Goal: Transaction & Acquisition: Purchase product/service

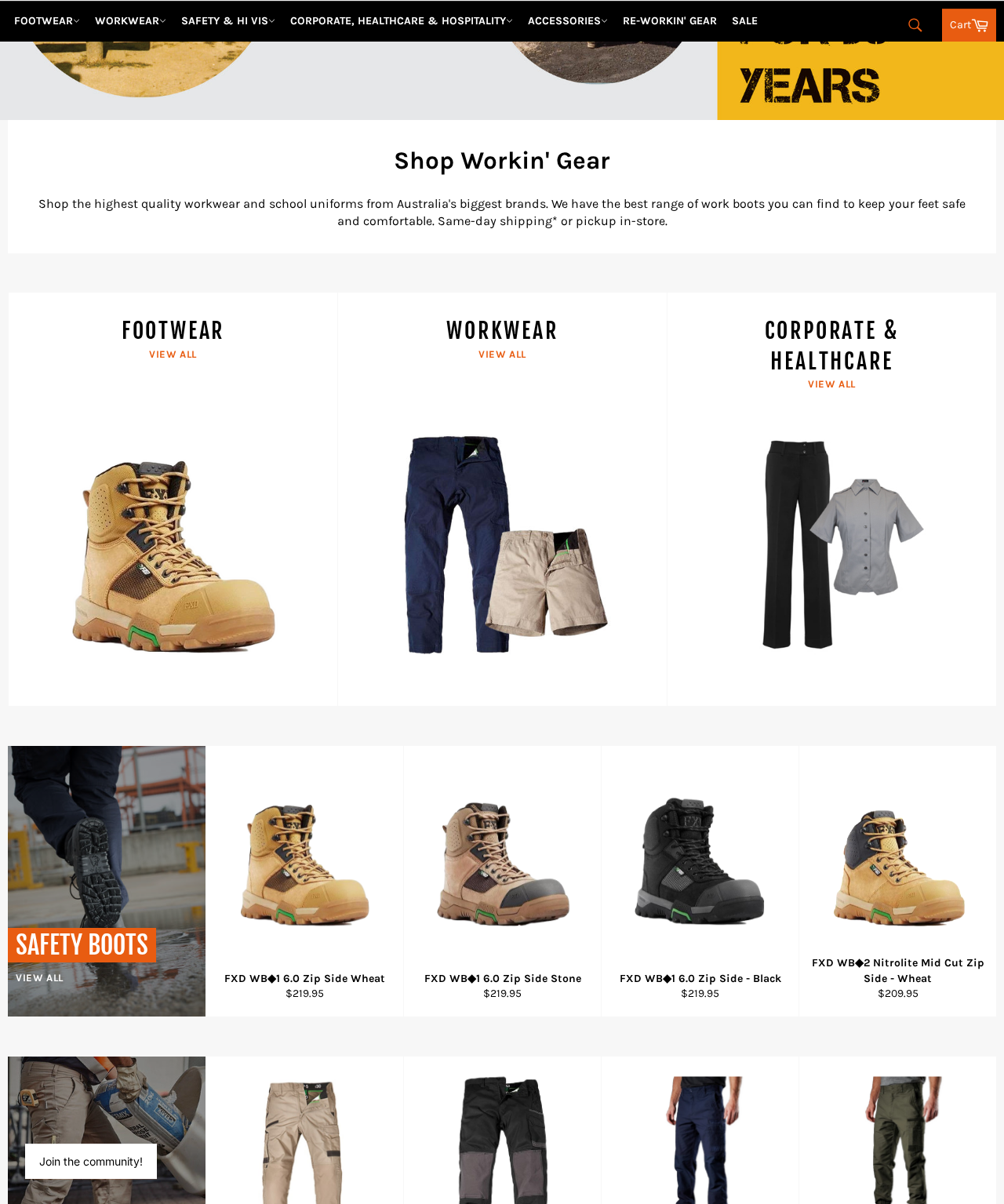
scroll to position [461, 0]
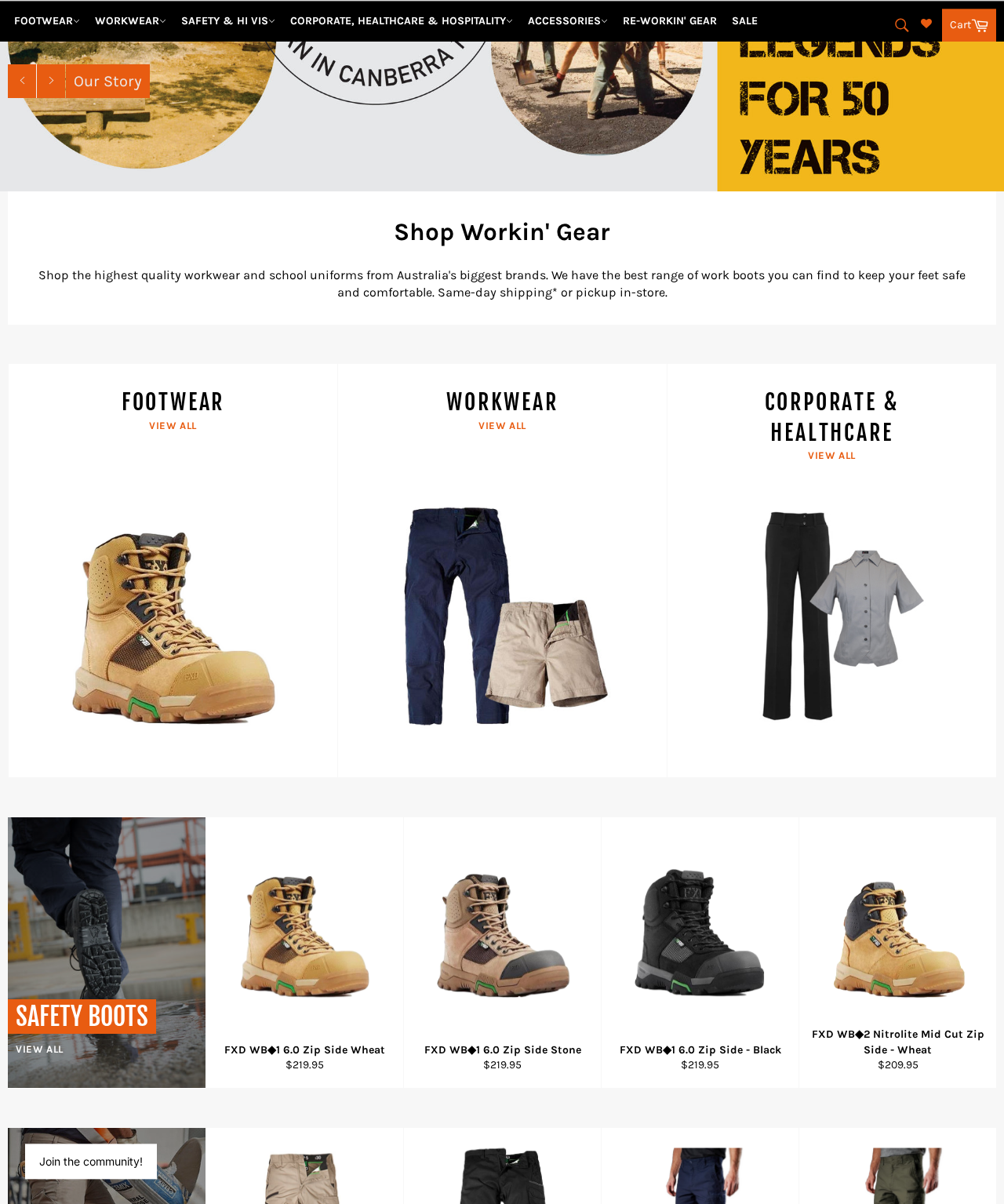
click at [505, 387] on link "WORKWEAR View all" at bounding box center [501, 570] width 329 height 414
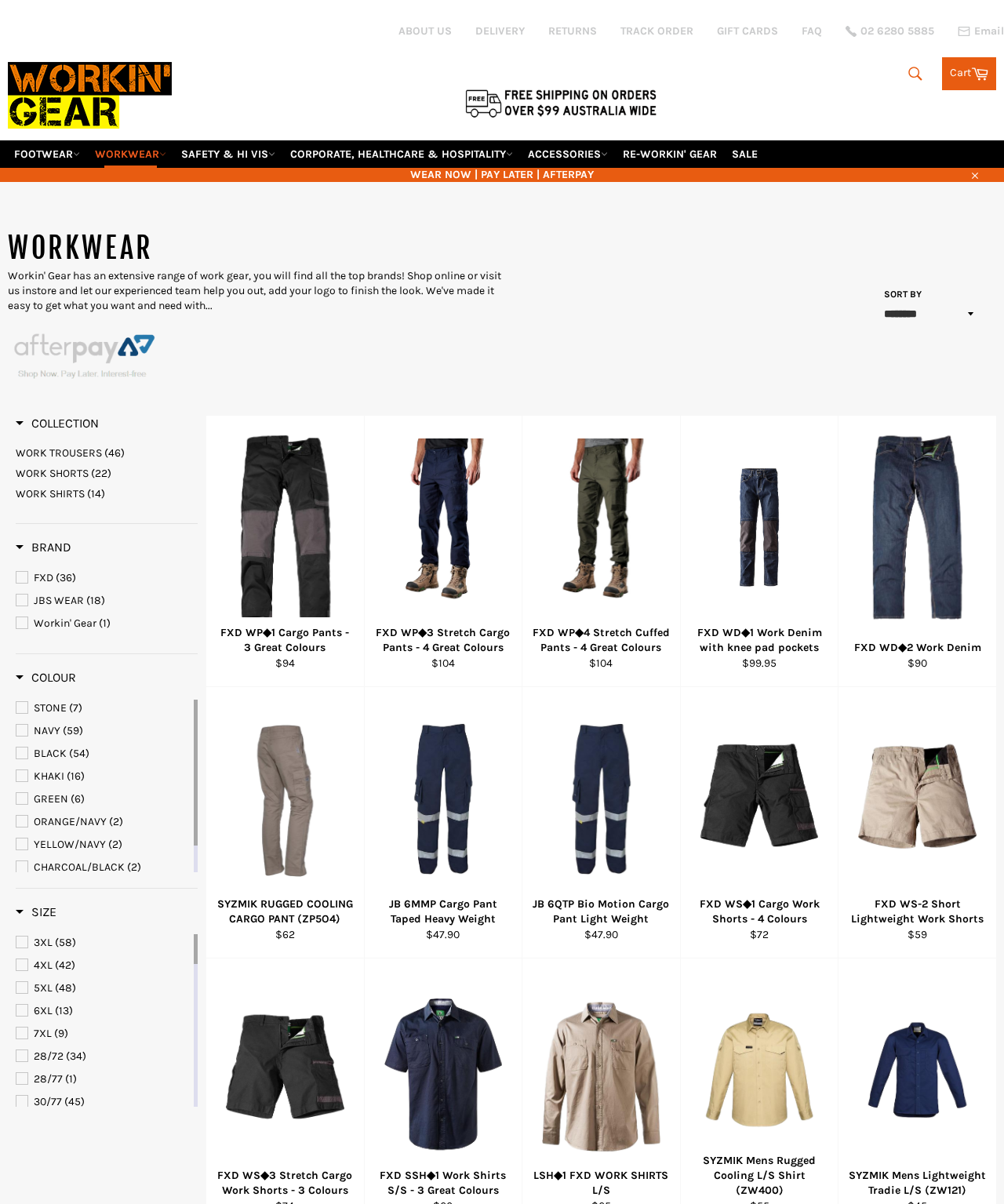
select select "******"
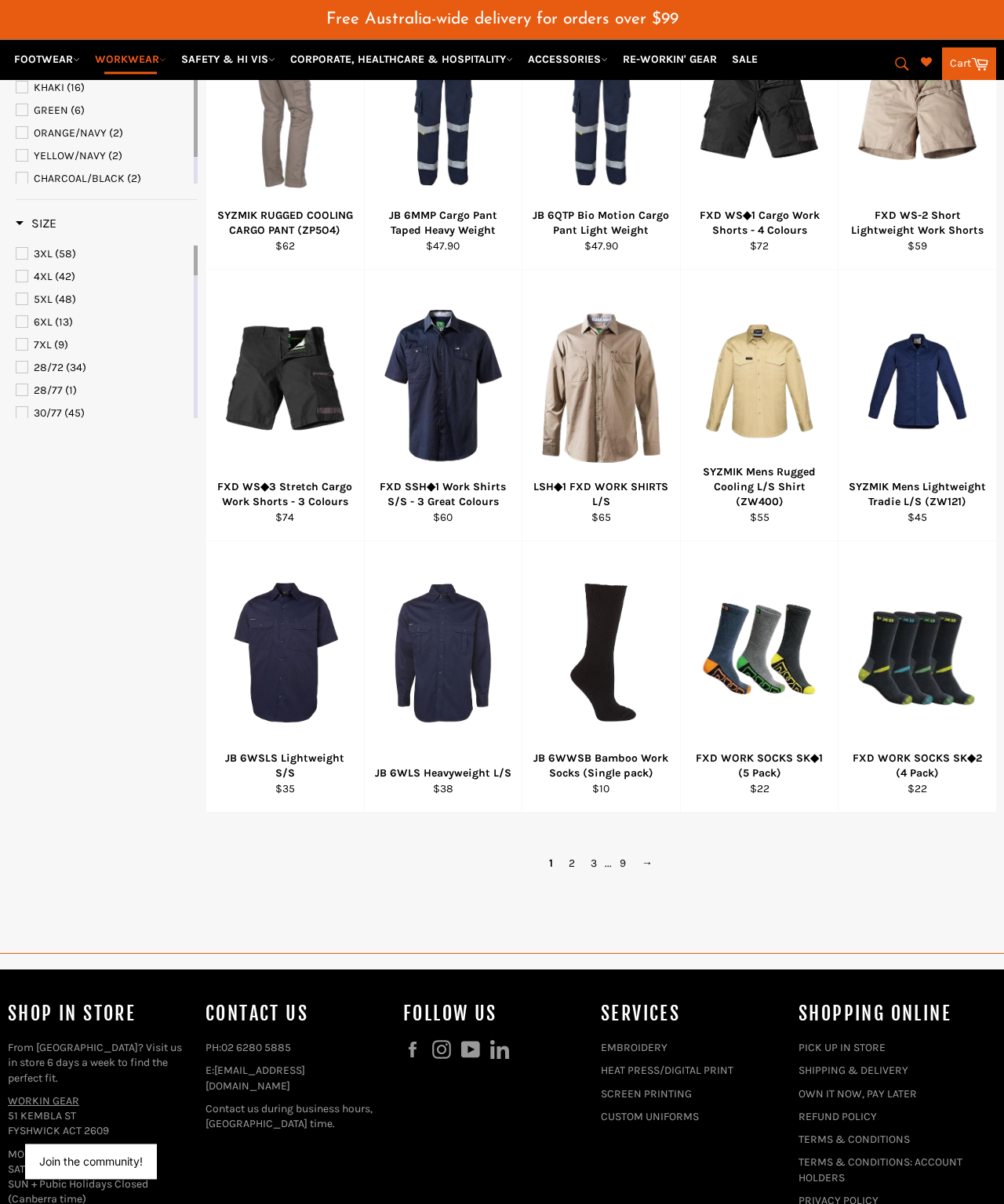
scroll to position [727, 0]
click at [657, 852] on link "→" at bounding box center [647, 863] width 27 height 23
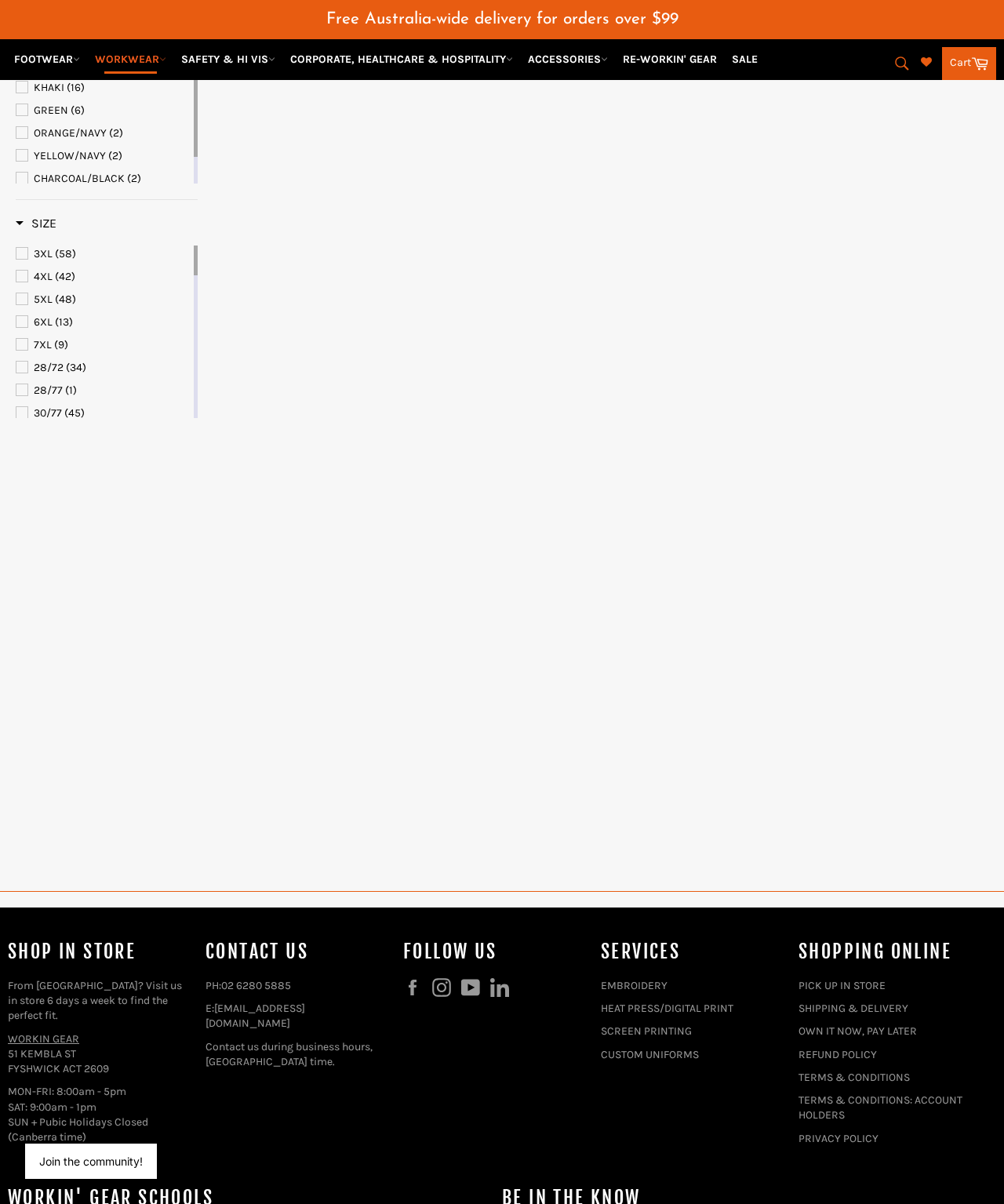
scroll to position [392, 0]
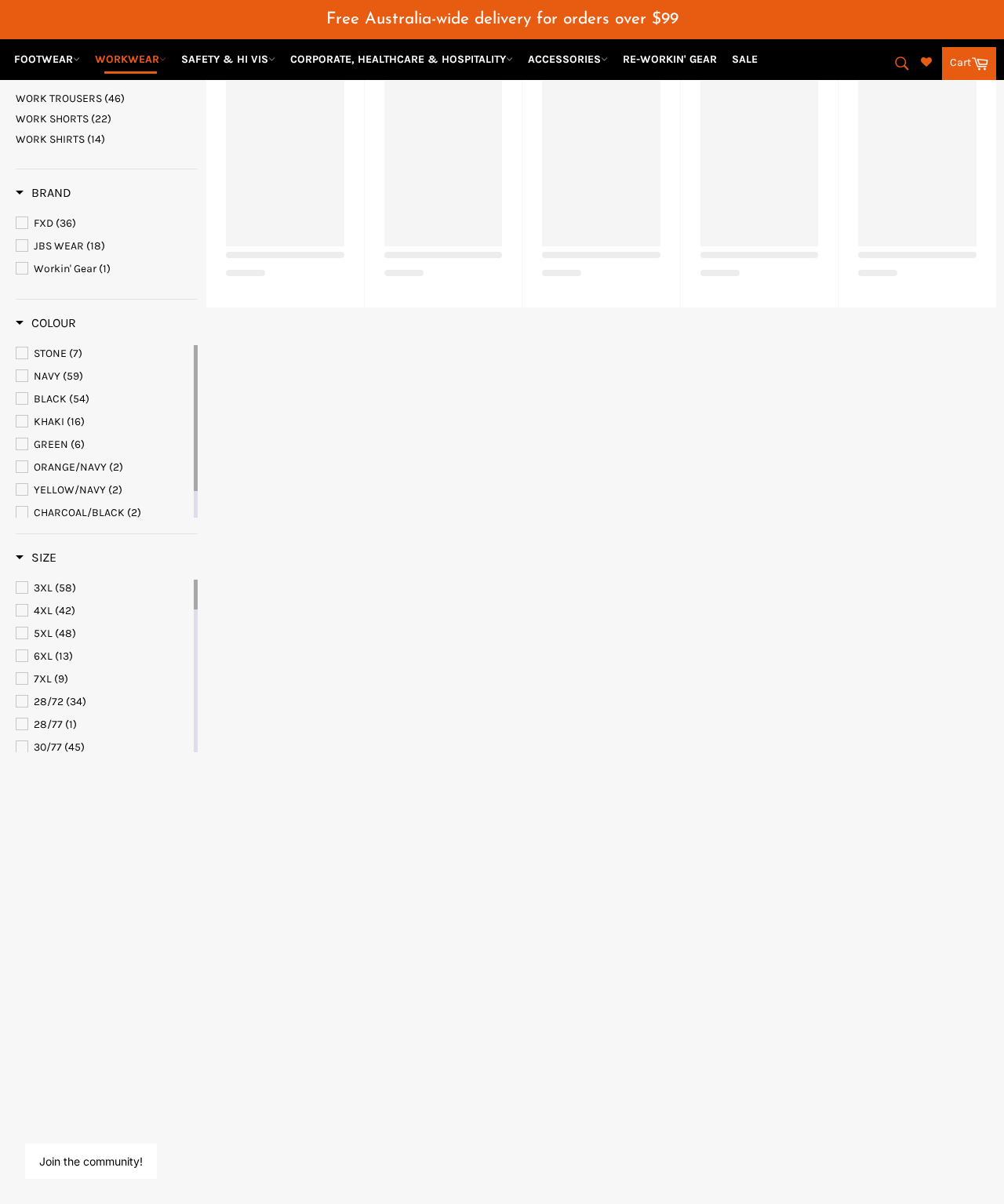
select select "******"
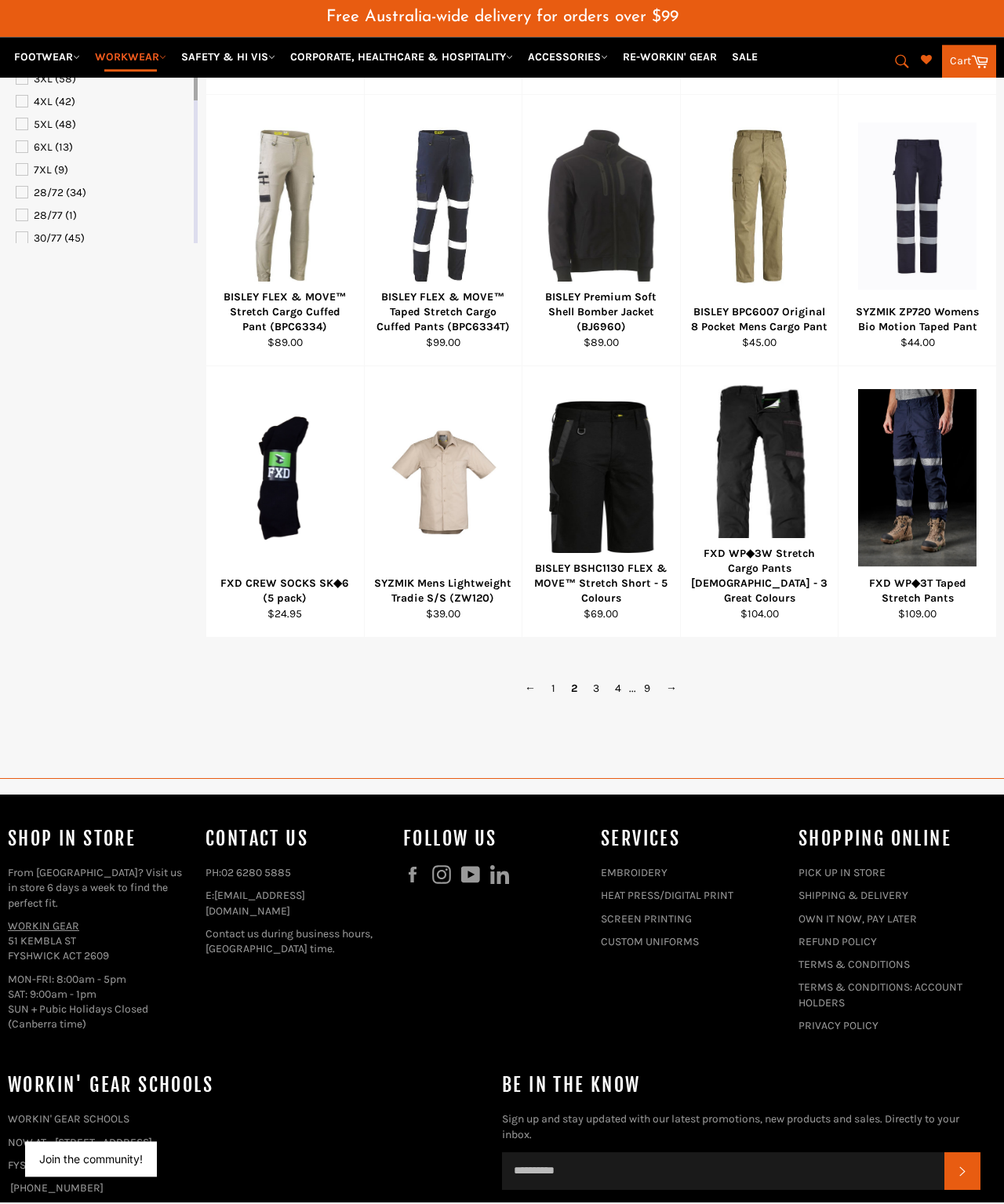
scroll to position [899, 0]
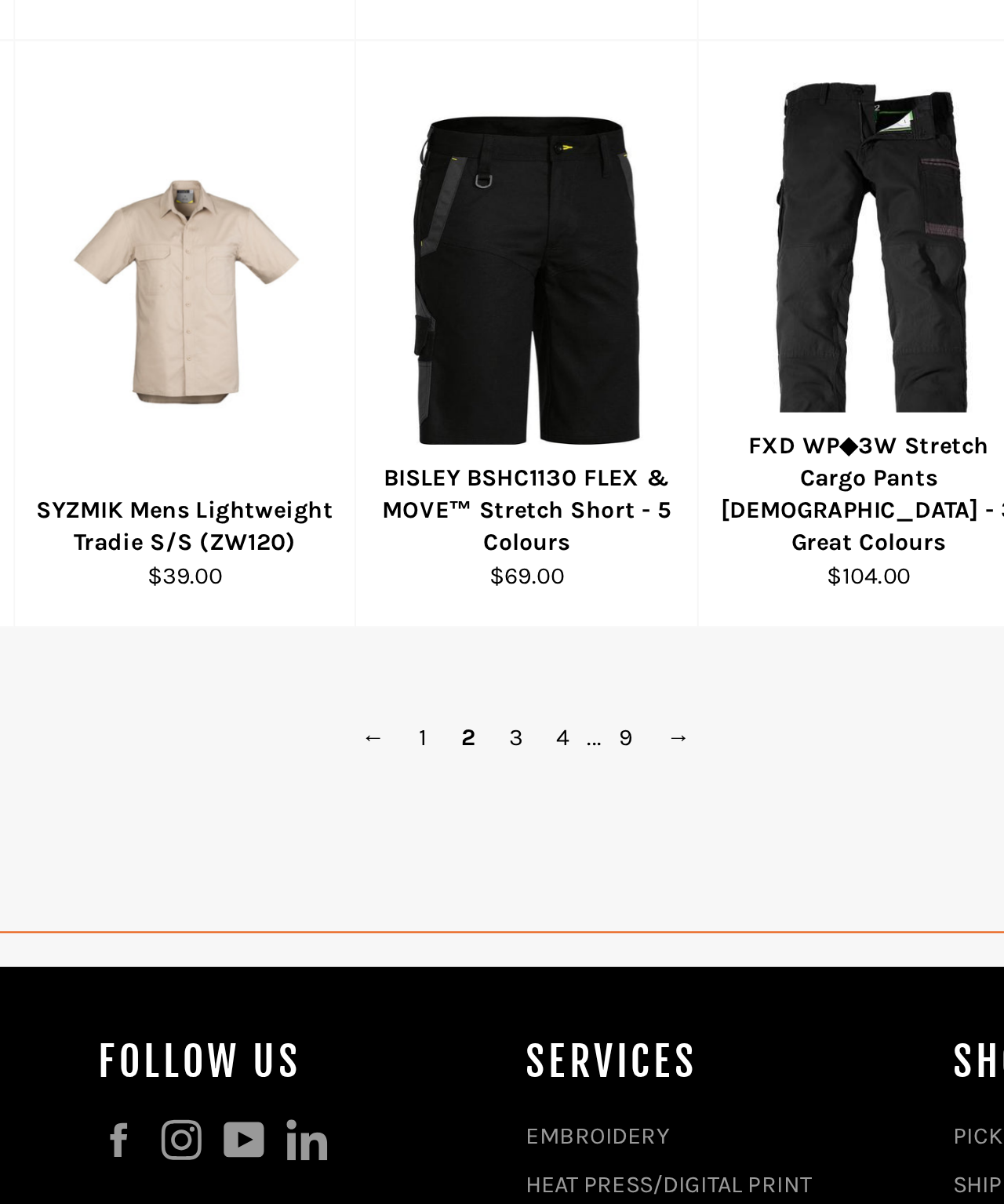
click at [658, 679] on link "→" at bounding box center [671, 690] width 27 height 23
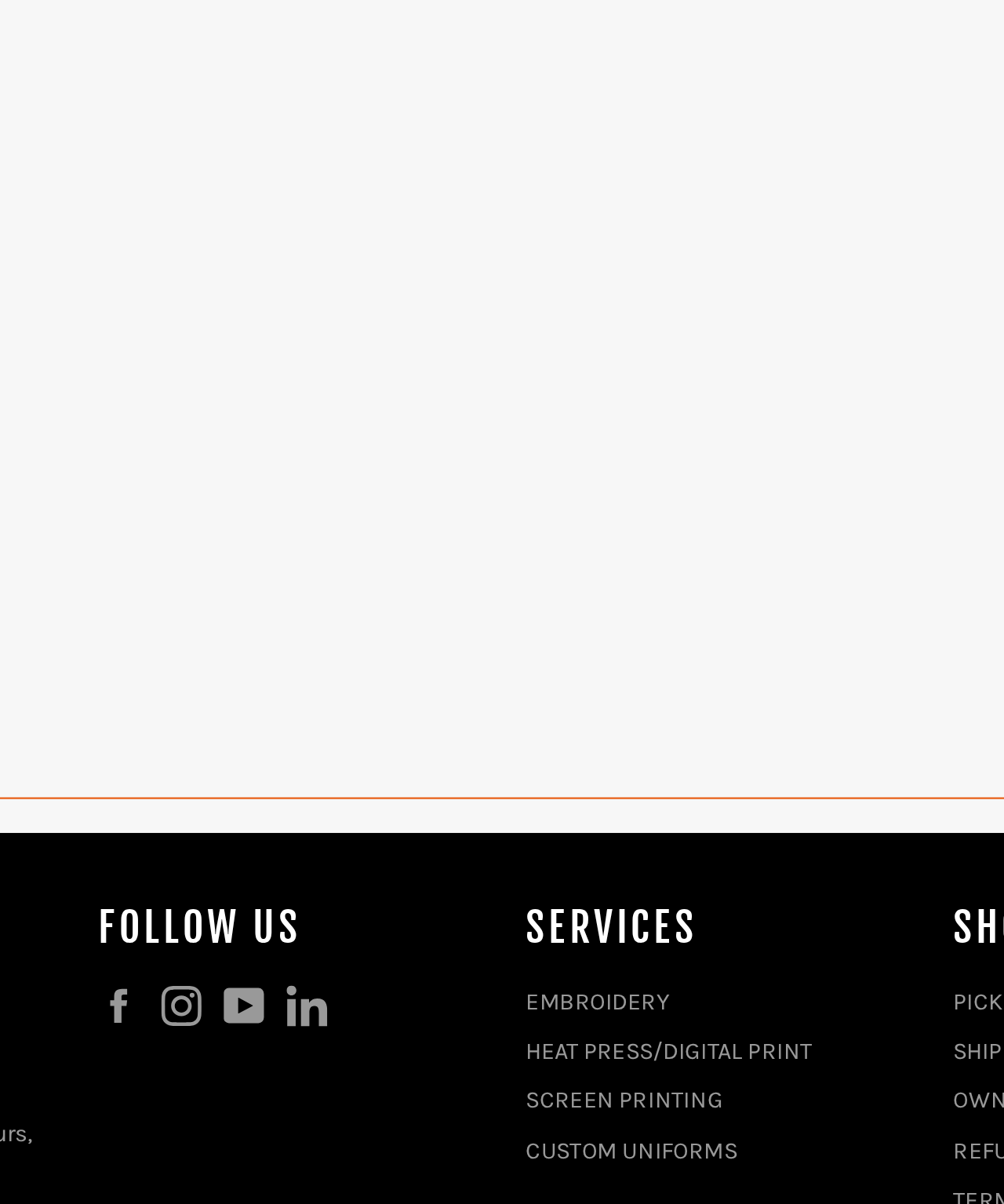
scroll to position [798, 0]
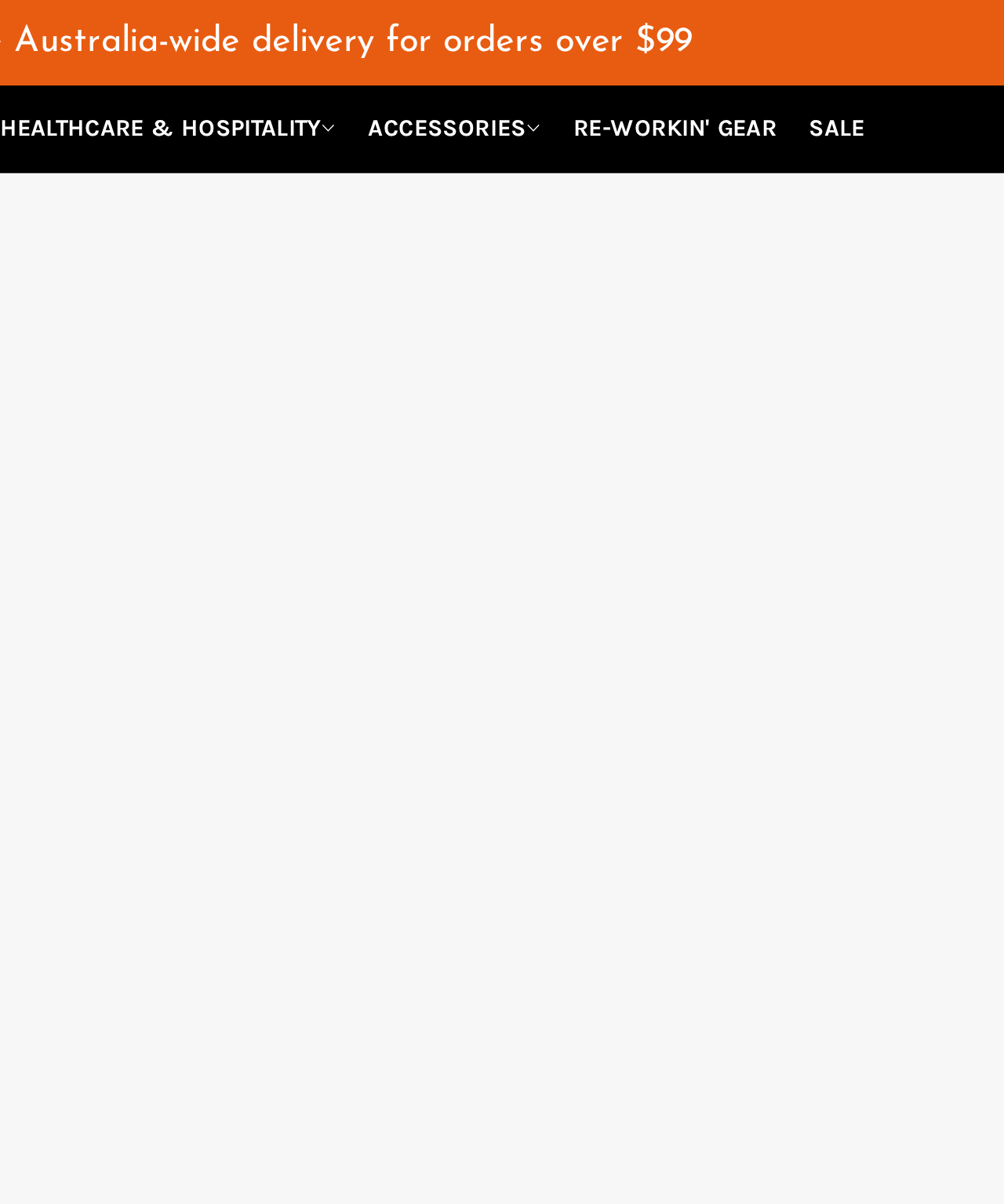
select select "******"
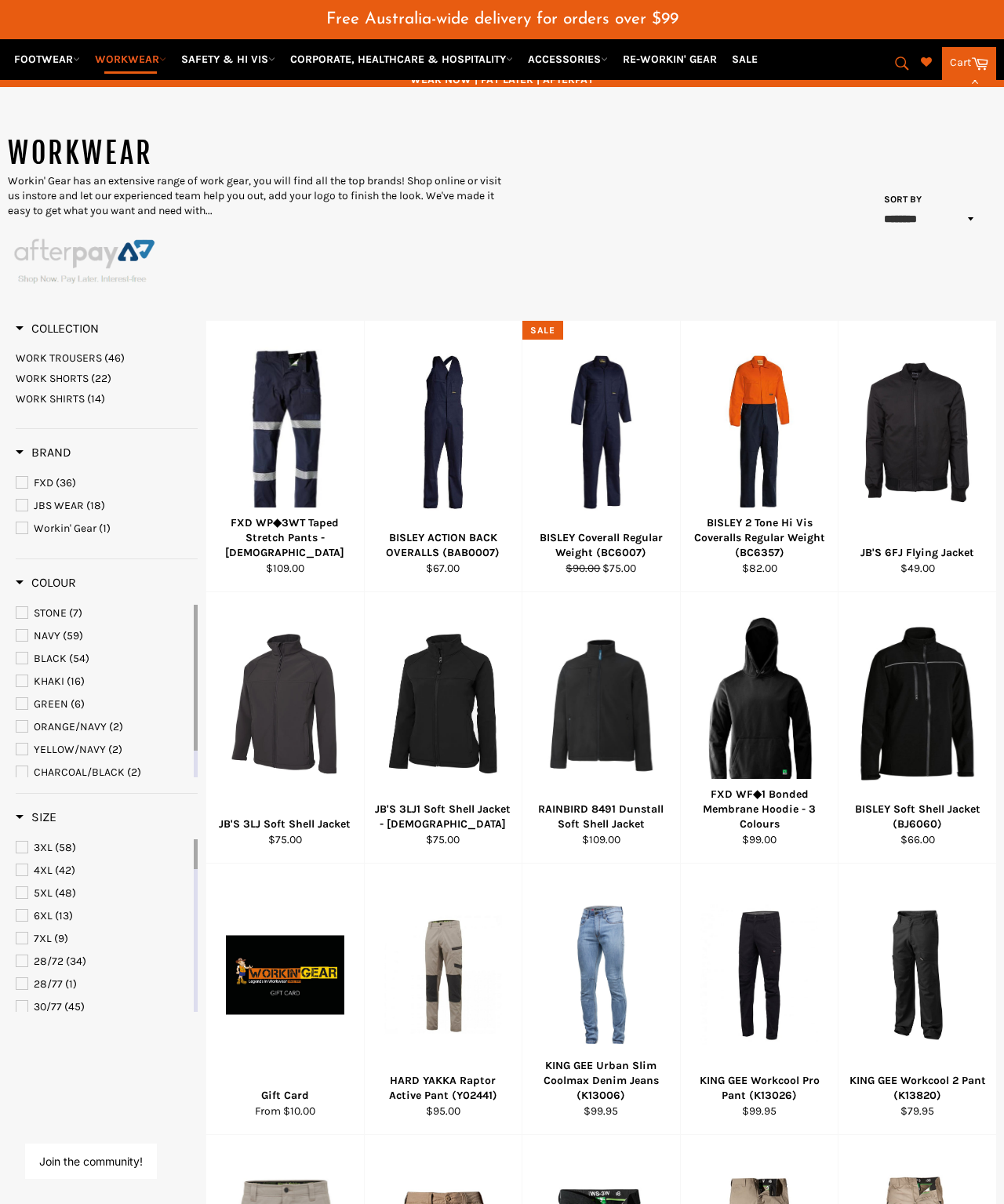
scroll to position [160, 0]
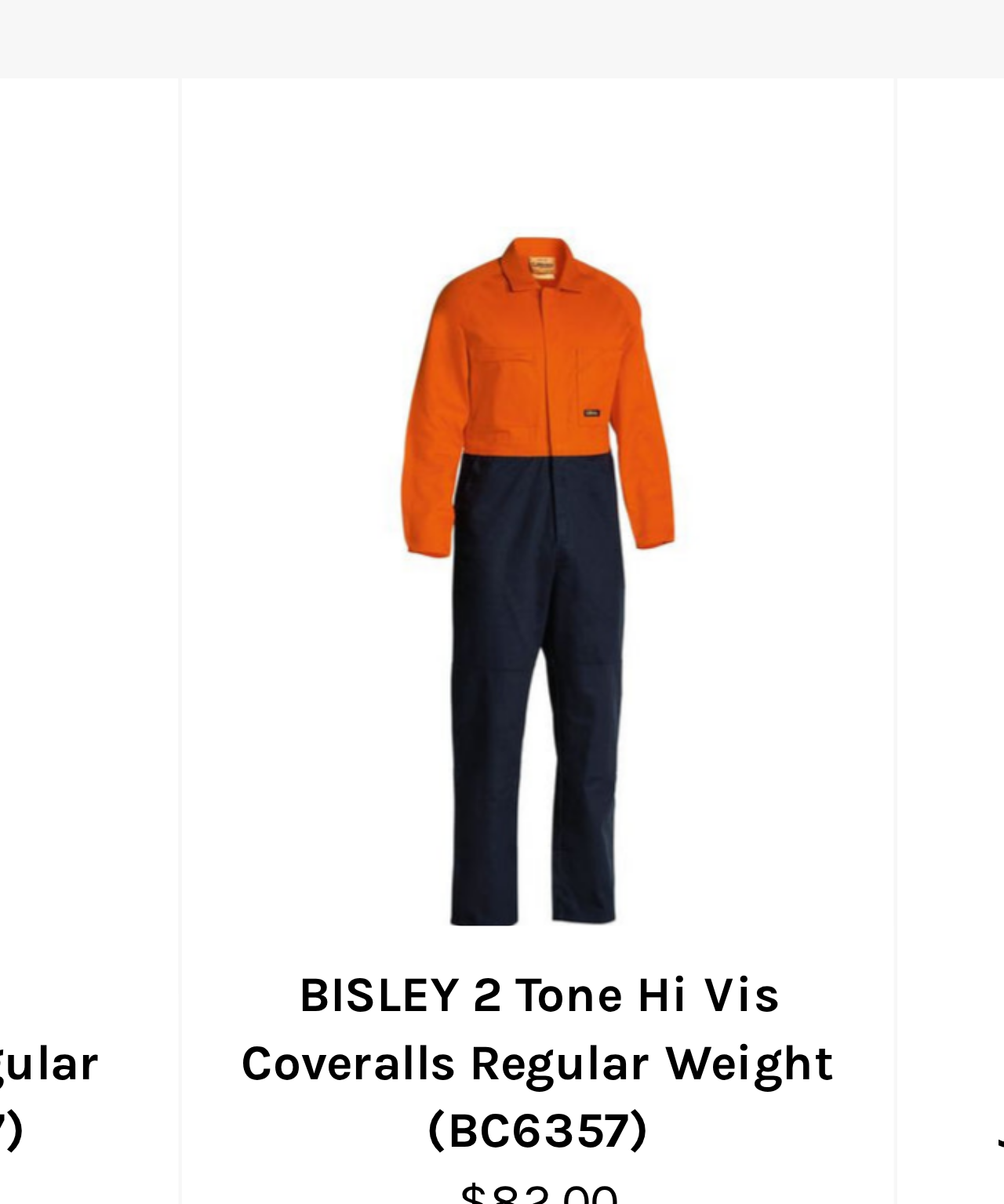
click at [701, 314] on div at bounding box center [759, 405] width 118 height 184
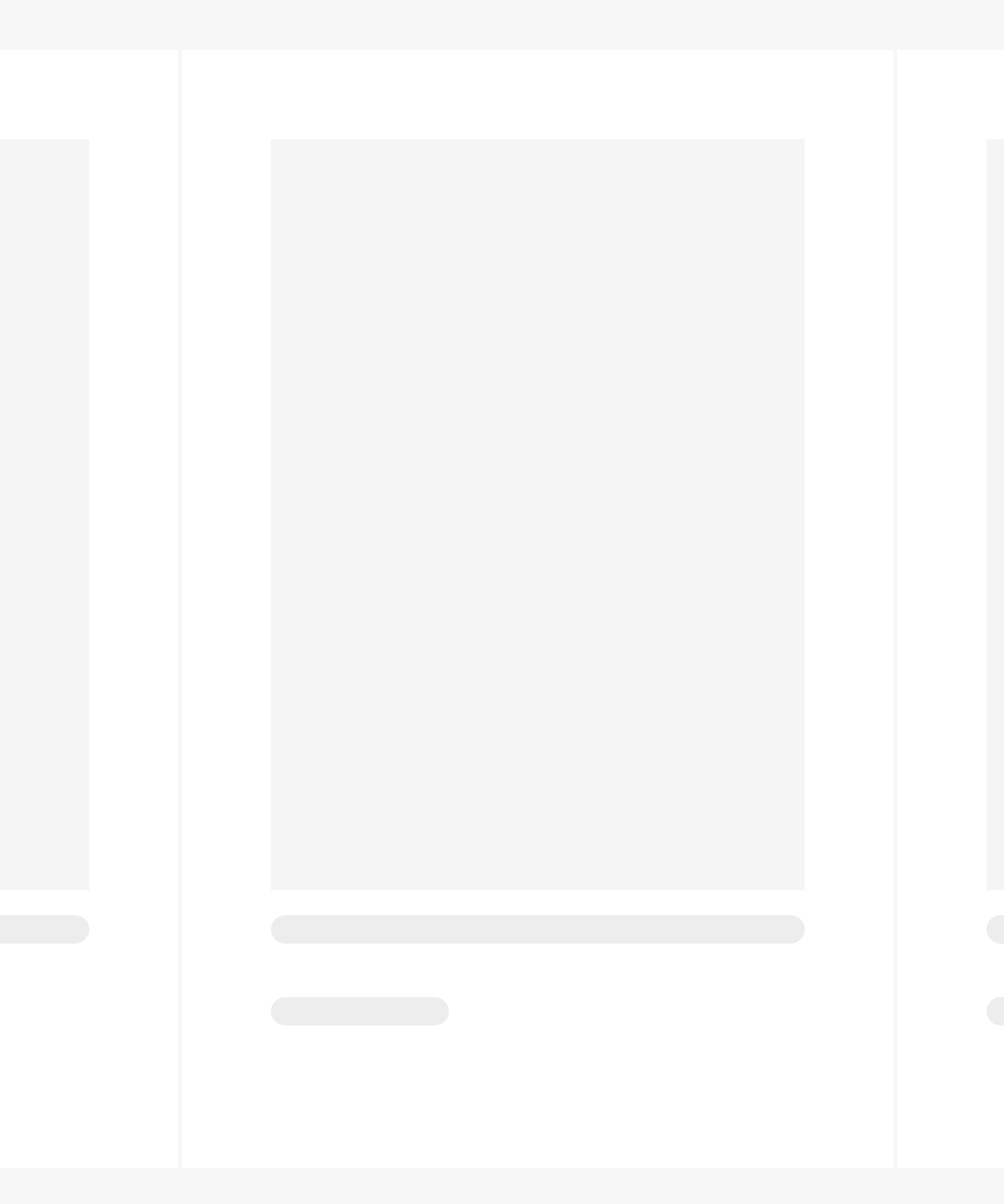
scroll to position [0, 0]
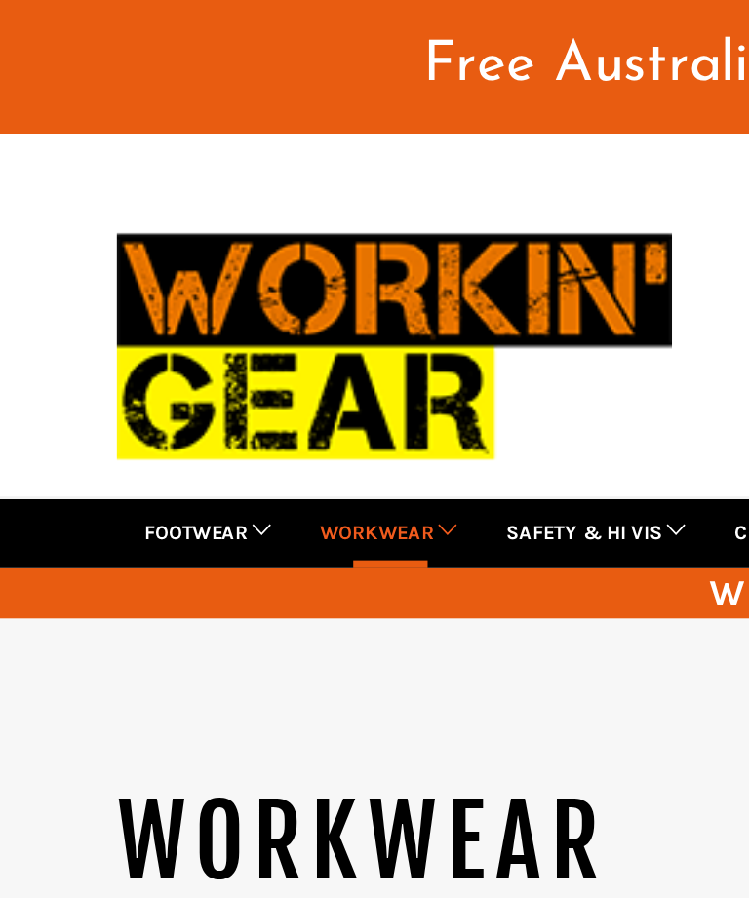
select select "******"
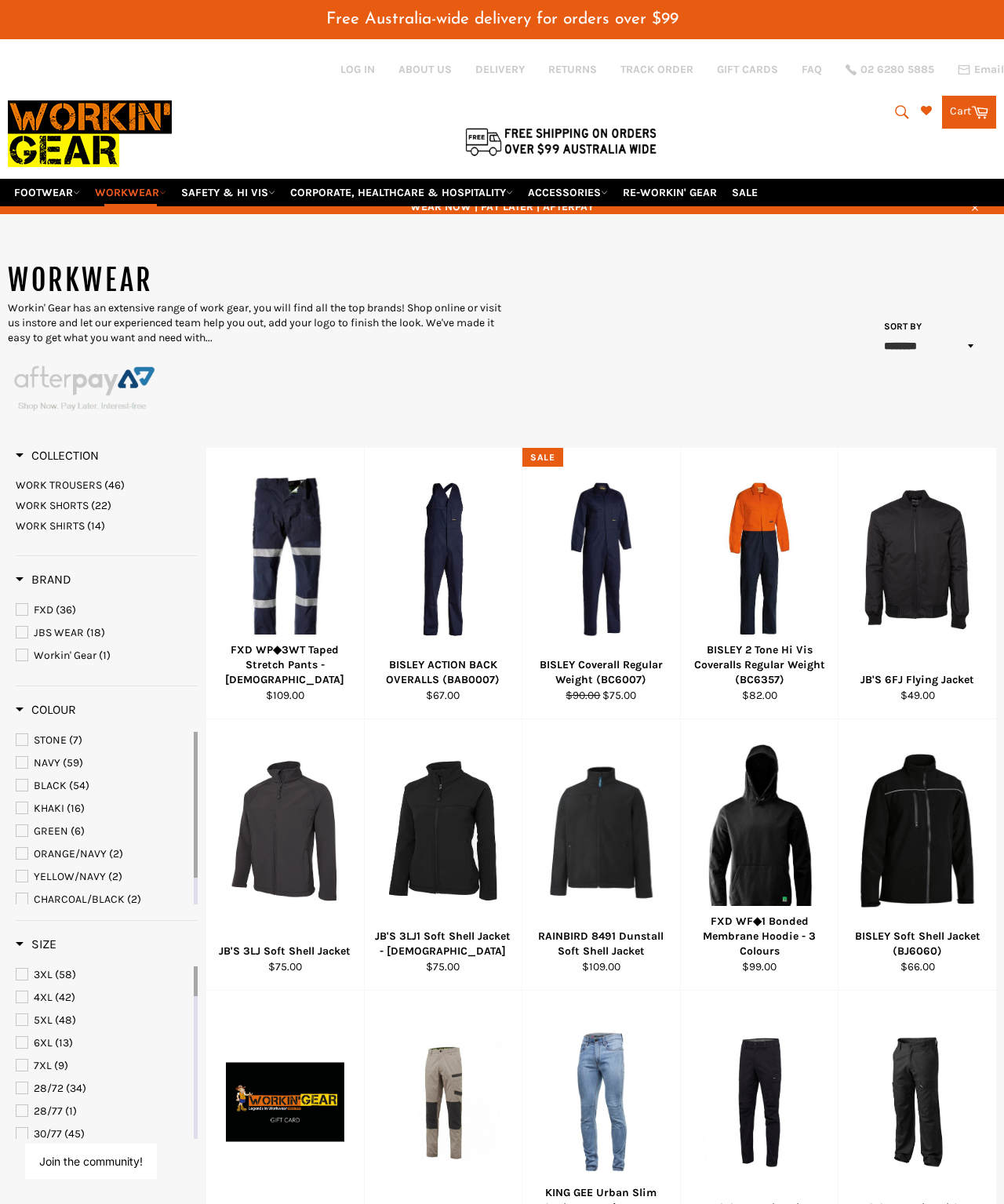
click at [900, 112] on button "Search" at bounding box center [901, 112] width 35 height 33
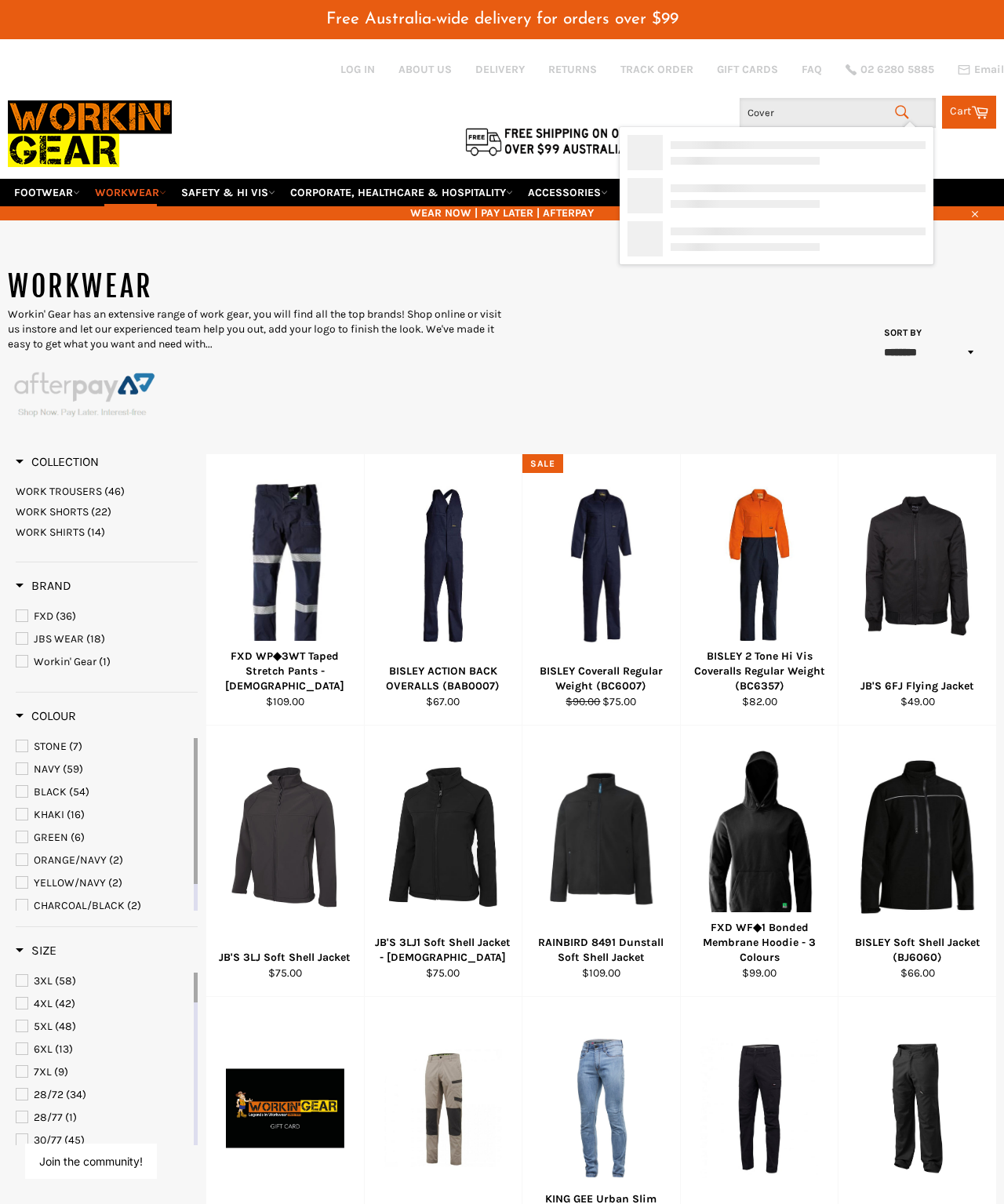
type input "Covera"
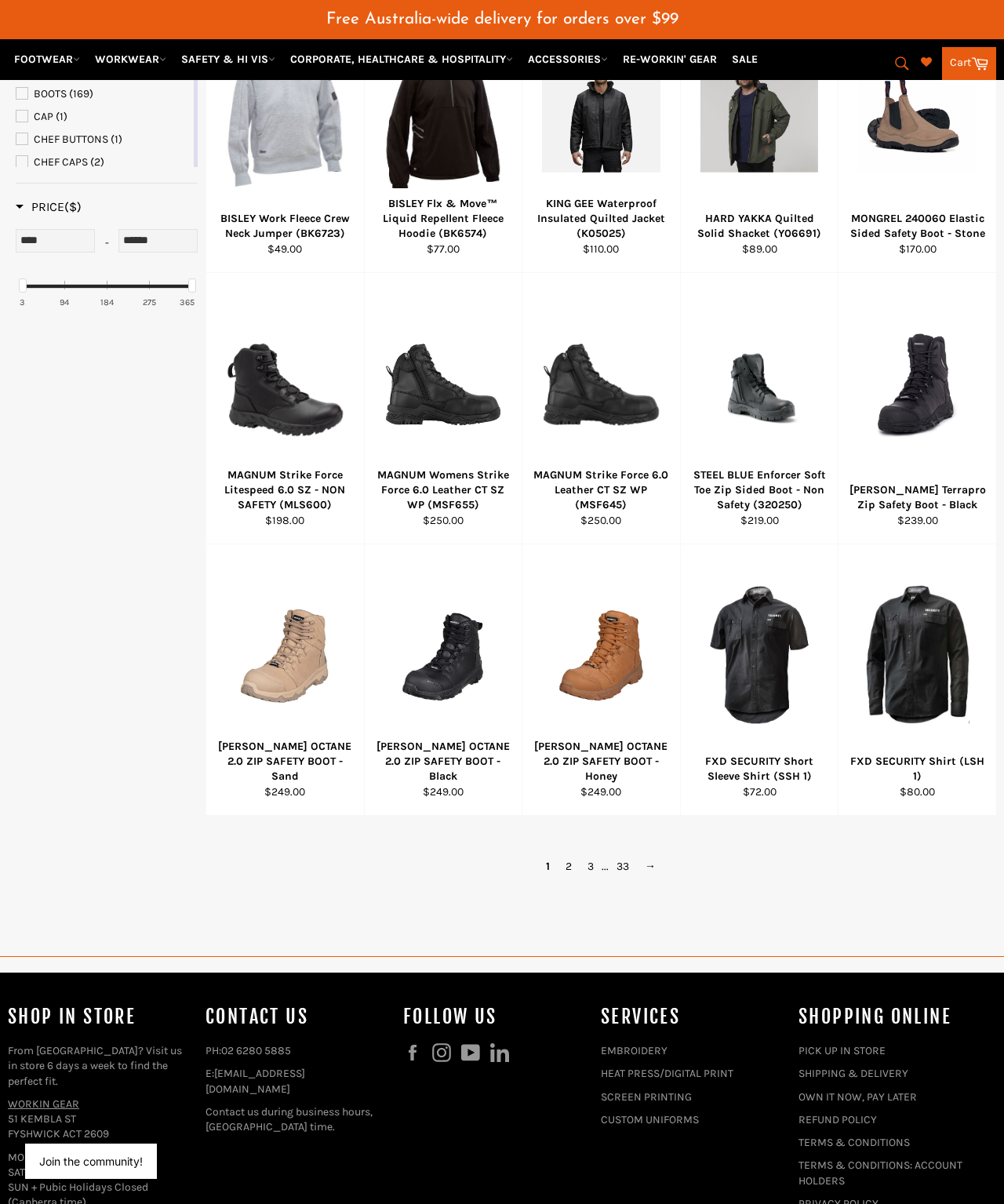
scroll to position [663, 0]
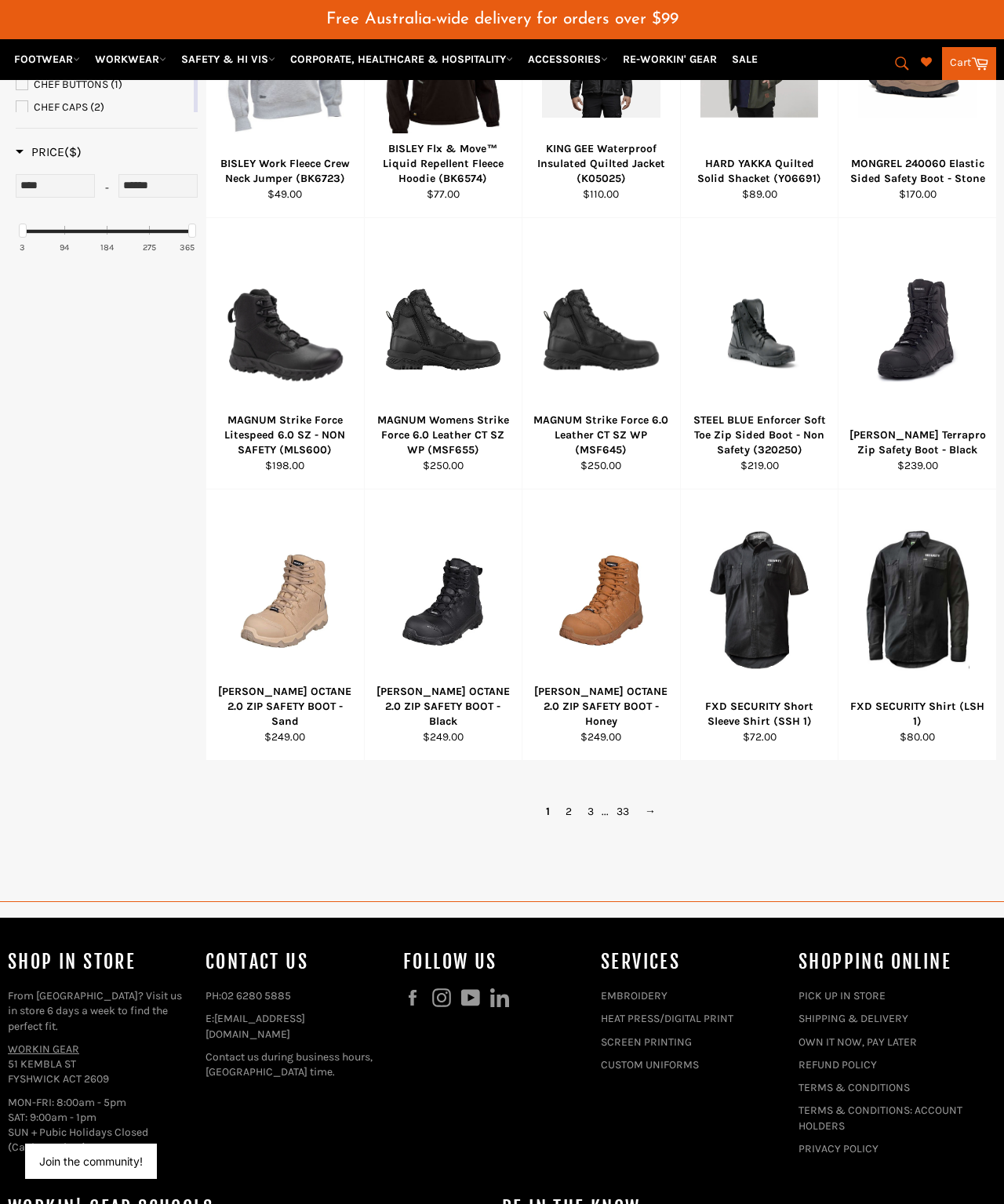
click at [574, 721] on link "2" at bounding box center [568, 811] width 22 height 23
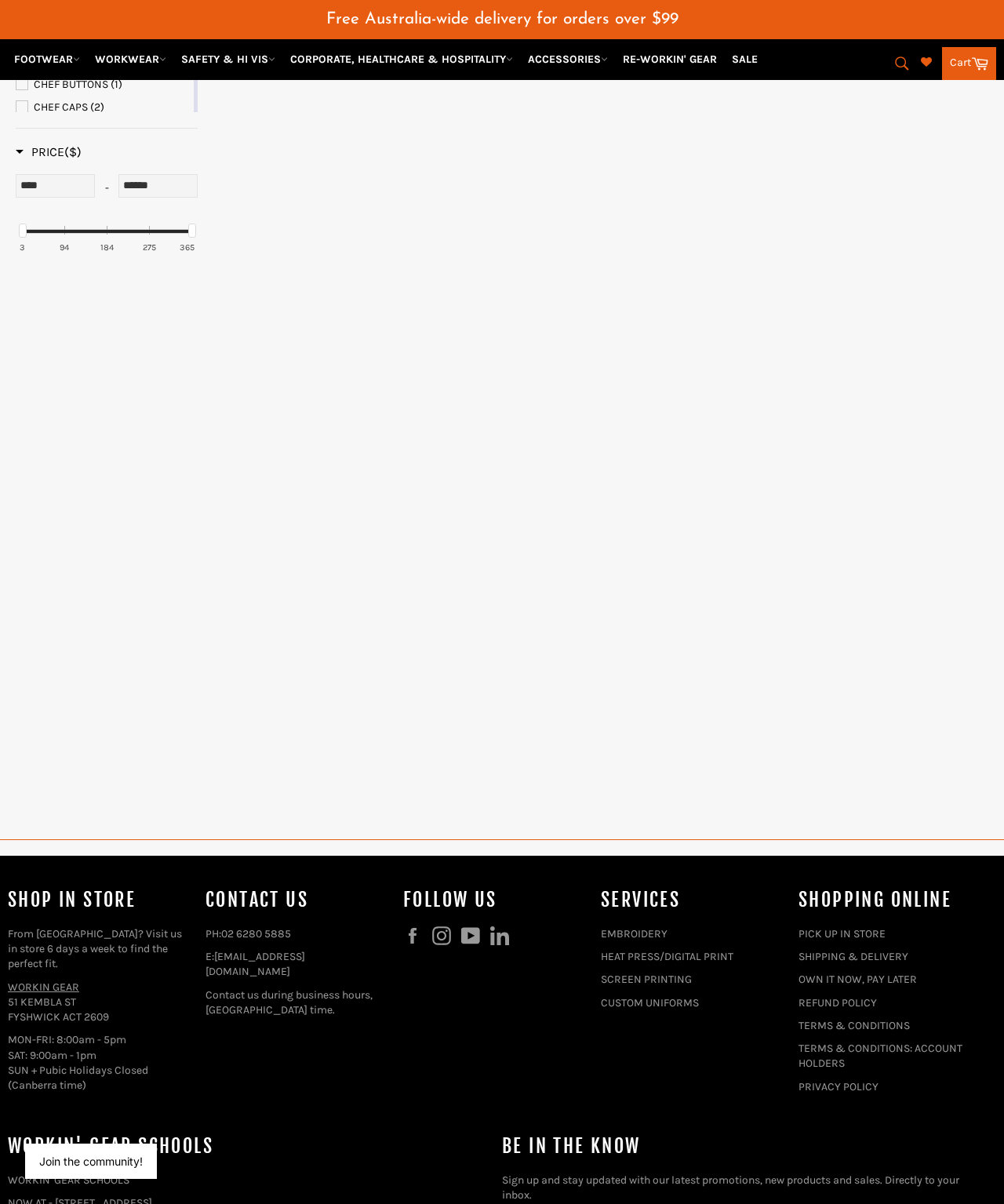
scroll to position [277, 0]
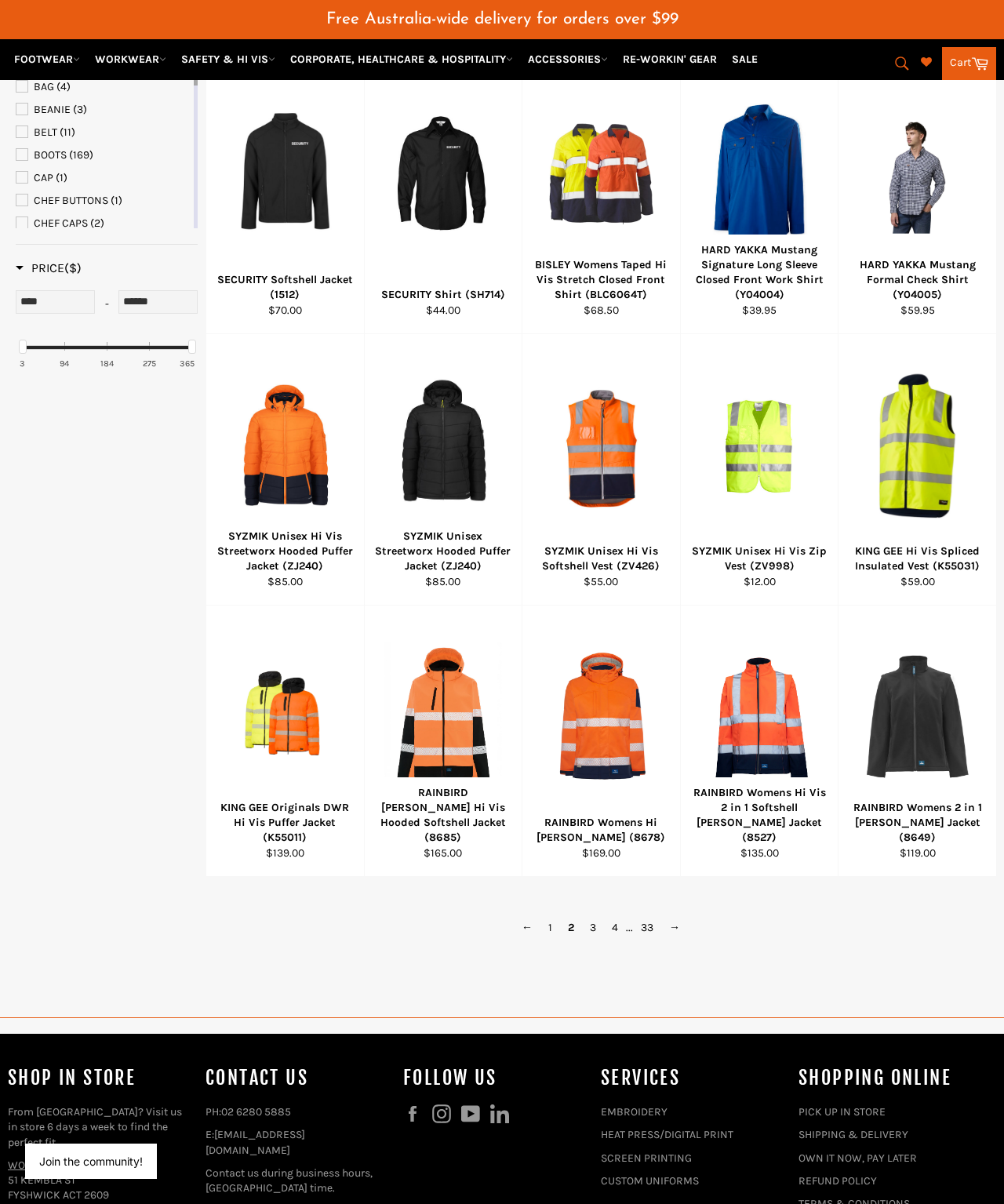
click at [602, 721] on link "3" at bounding box center [592, 927] width 22 height 23
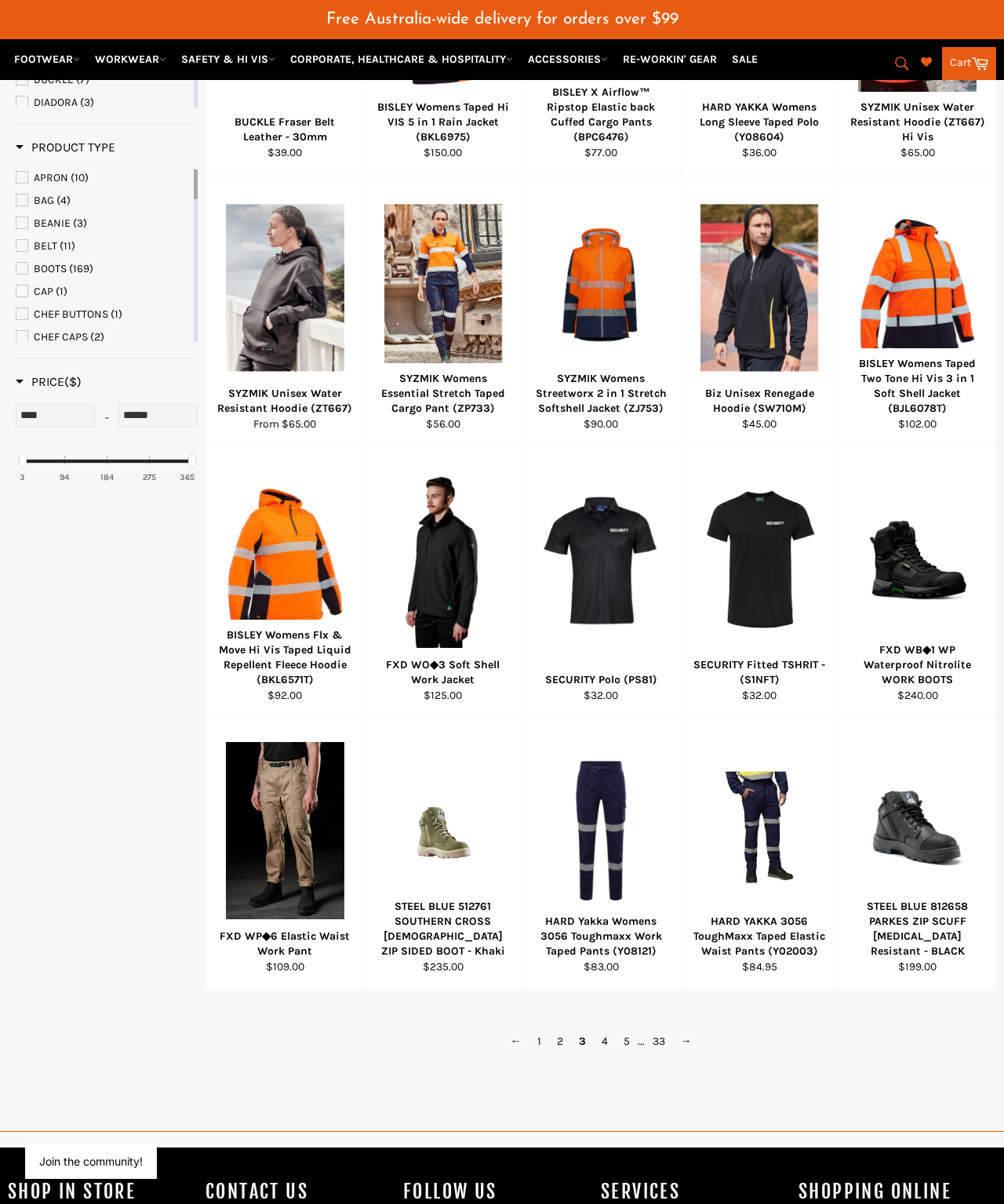
scroll to position [277, 0]
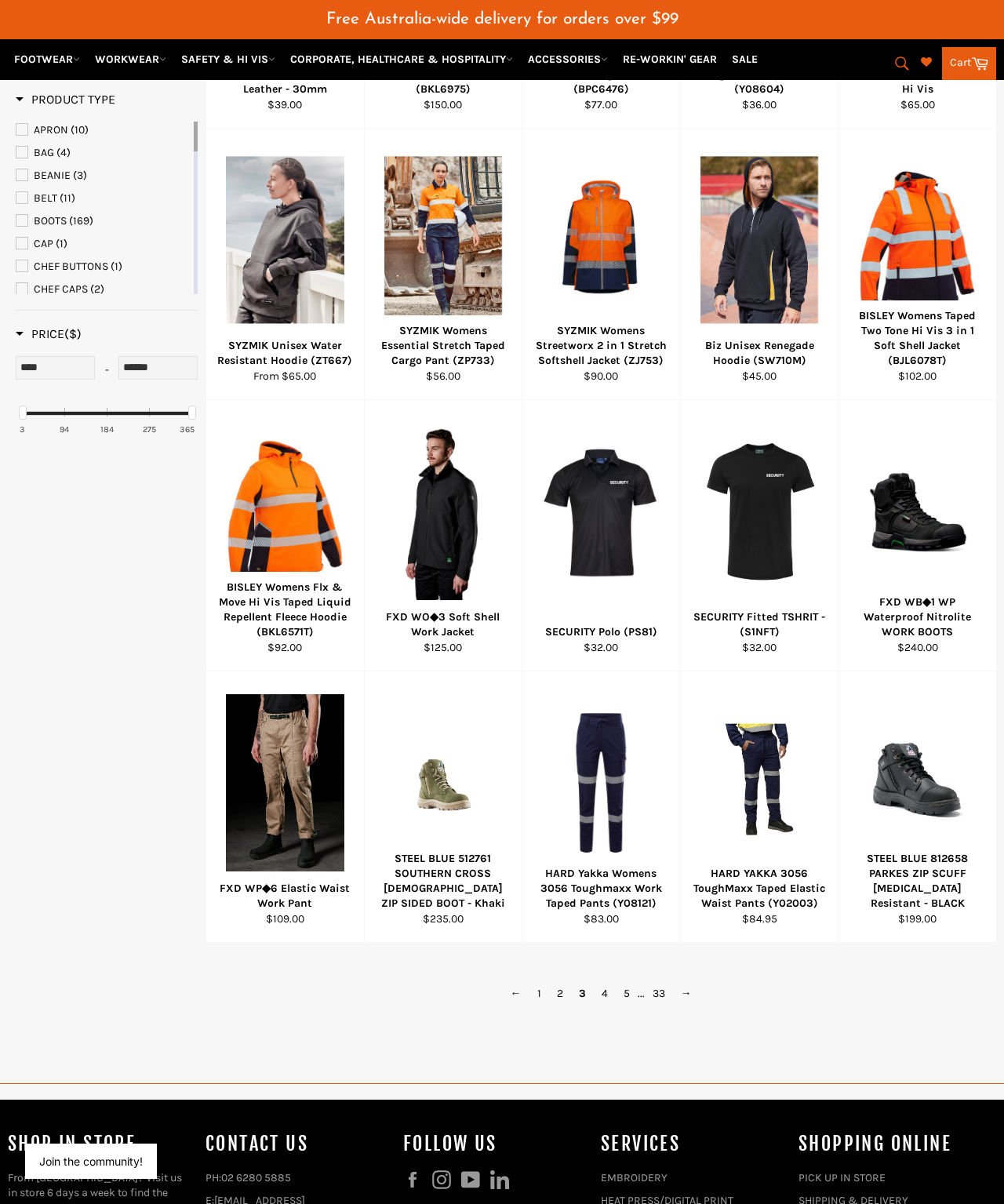
click at [602, 721] on link "5" at bounding box center [626, 993] width 22 height 23
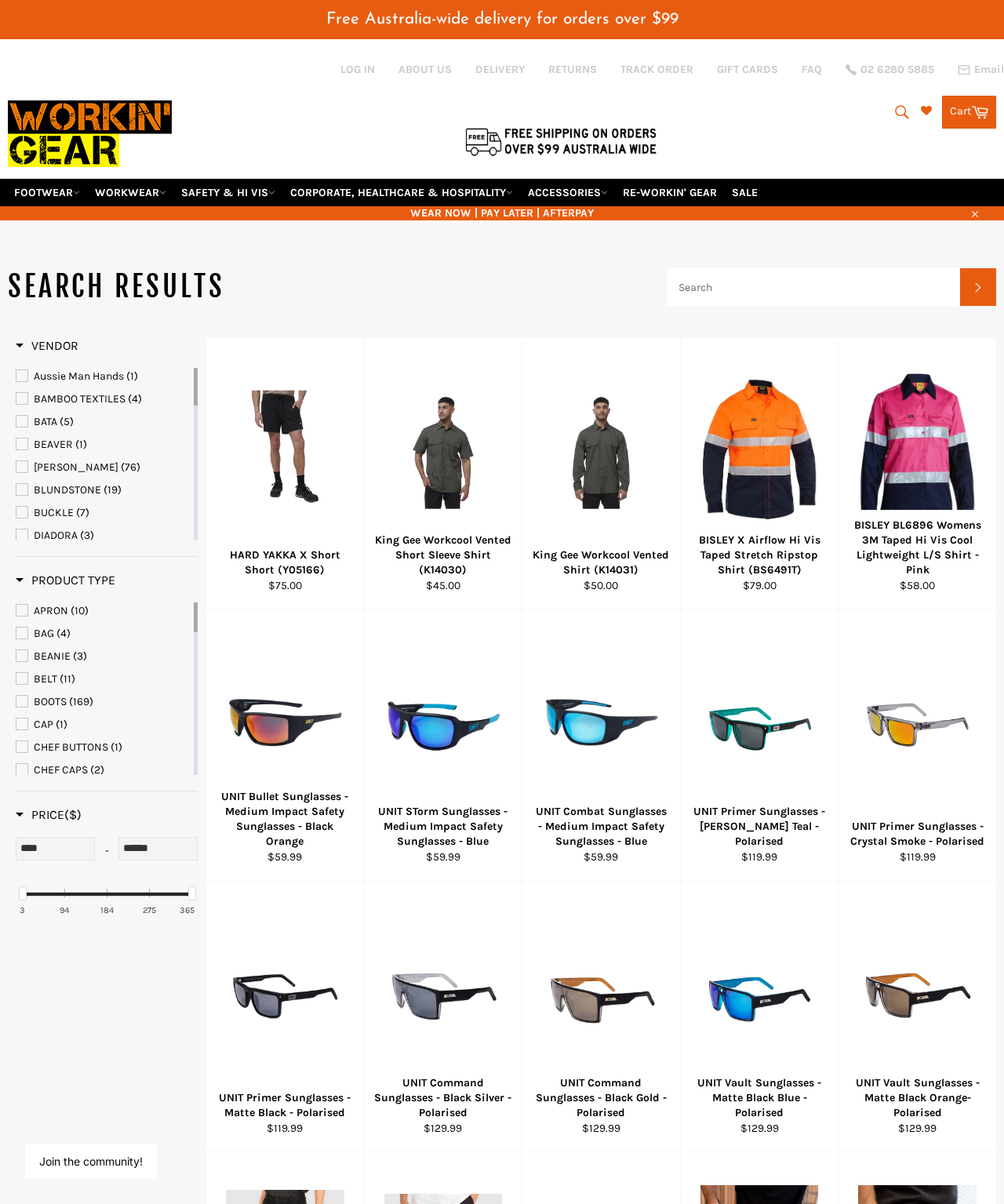
click at [602, 116] on button "Search" at bounding box center [901, 112] width 35 height 33
type input "C"
